Goal: Information Seeking & Learning: Learn about a topic

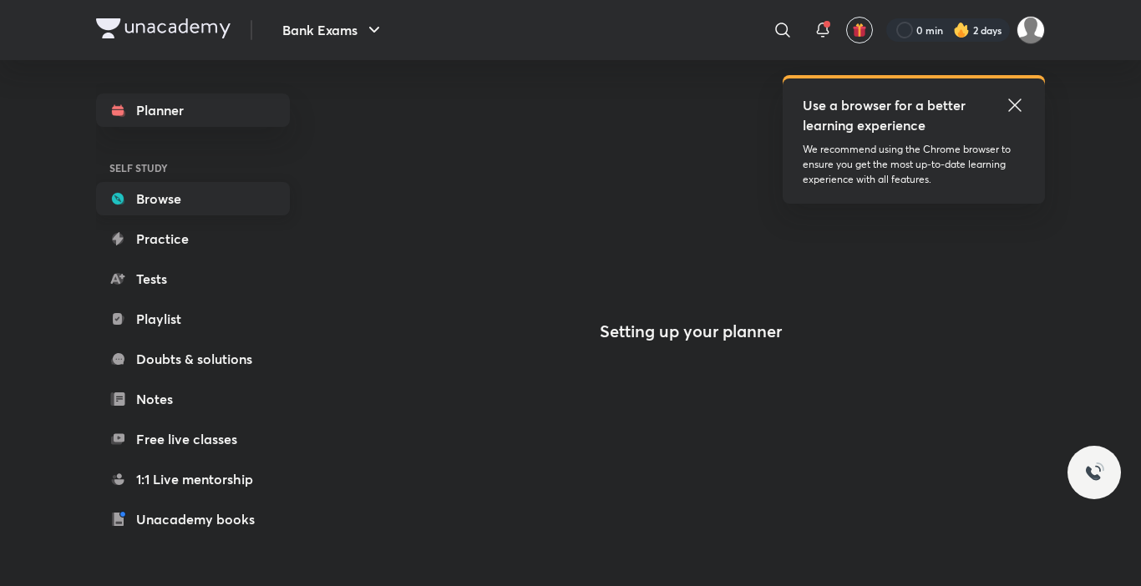
click at [171, 205] on link "Browse" at bounding box center [193, 198] width 194 height 33
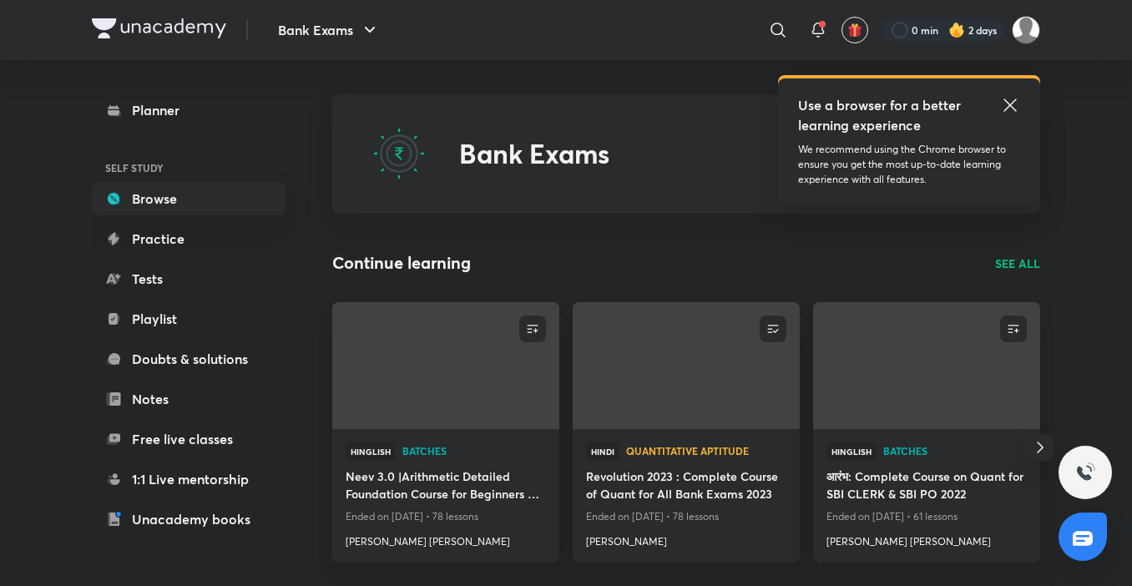
scroll to position [171, 0]
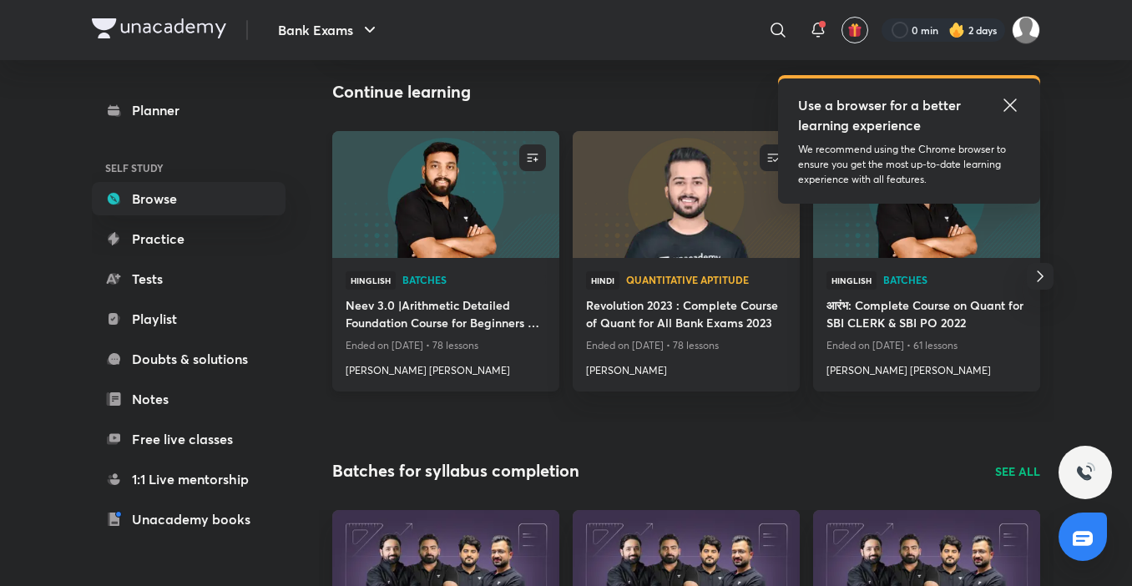
click at [433, 185] on img at bounding box center [445, 193] width 231 height 129
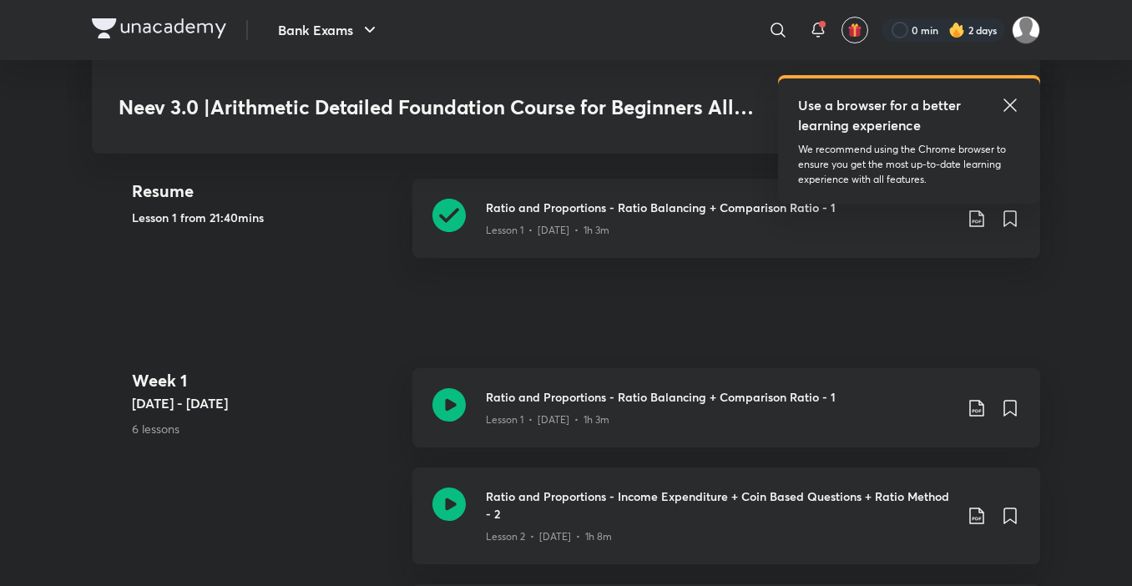
scroll to position [460, 0]
click at [600, 212] on h3 "Ratio and Proportions - Ratio Balancing + Comparison Ratio - 1" at bounding box center [720, 209] width 468 height 18
